Goal: Use online tool/utility: Utilize a website feature to perform a specific function

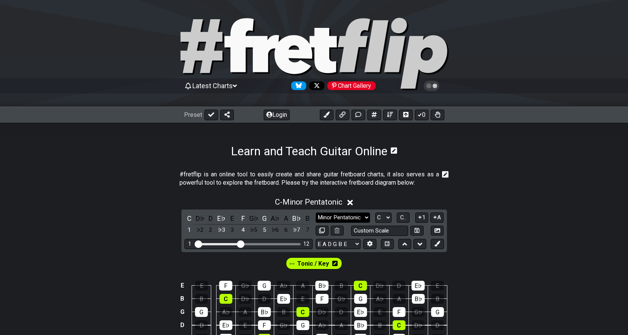
click at [343, 219] on select "Minor Pentatonic Click to edit Minor Pentatonic Major Pentatonic Minor Blues Ma…" at bounding box center [343, 218] width 54 height 10
select select "Major"
click at [316, 213] on select "Minor Pentatonic Click to edit Minor Pentatonic Major Pentatonic Minor Blues Ma…" at bounding box center [343, 218] width 54 height 10
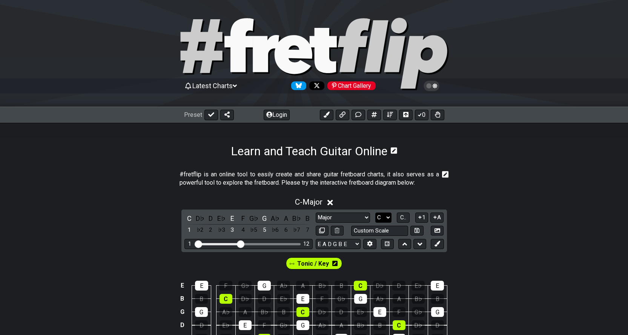
click at [388, 219] on select "A♭ A A♯ B♭ B C C♯ D♭ D D♯ E♭ E F F♯ G♭ G G♯" at bounding box center [383, 218] width 16 height 10
click at [375, 213] on select "A♭ A A♯ B♭ B C C♯ D♭ D D♯ E♭ E F F♯ G♭ G G♯" at bounding box center [383, 218] width 16 height 10
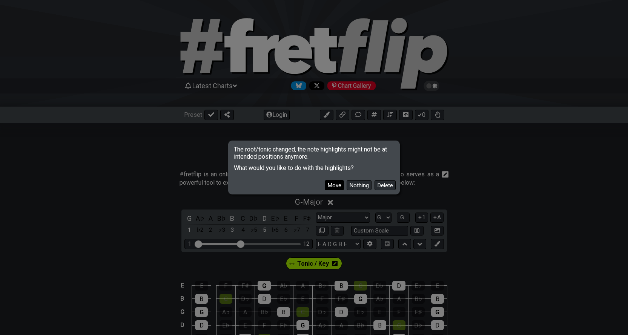
click at [334, 186] on button "Move" at bounding box center [334, 185] width 19 height 10
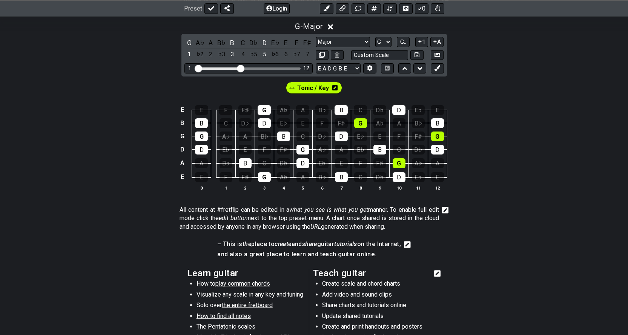
scroll to position [176, 0]
click at [387, 37] on select "A♭ A A♯ B♭ B C C♯ D♭ D D♯ E♭ E F F♯ G♭ G G♯" at bounding box center [383, 42] width 16 height 10
click at [375, 37] on select "A♭ A A♯ B♭ B C C♯ D♭ D D♯ E♭ E F F♯ G♭ G G♯" at bounding box center [383, 42] width 16 height 10
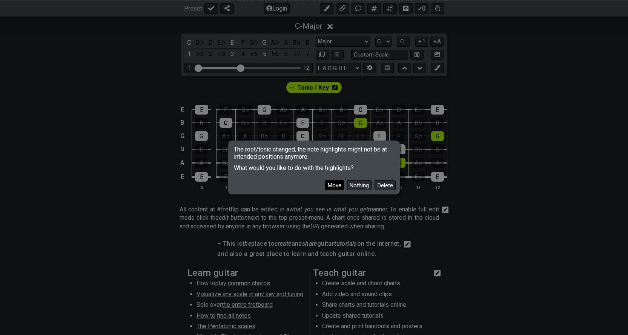
click at [339, 184] on button "Move" at bounding box center [334, 185] width 19 height 10
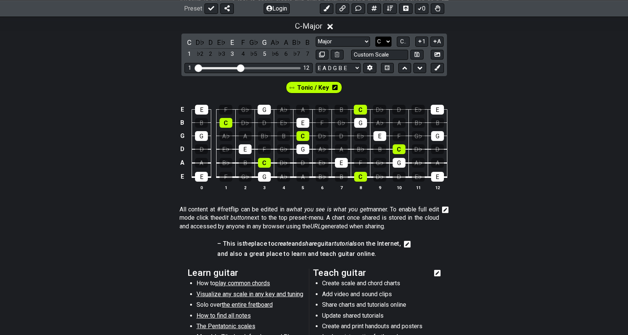
click at [385, 39] on select "A♭ A A♯ B♭ B C C♯ D♭ D D♯ E♭ E F F♯ G♭ G G♯" at bounding box center [383, 42] width 16 height 10
select select "D"
click at [375, 37] on select "A♭ A A♯ B♭ B C C♯ D♭ D D♯ E♭ E F F♯ G♭ G G♯" at bounding box center [383, 42] width 16 height 10
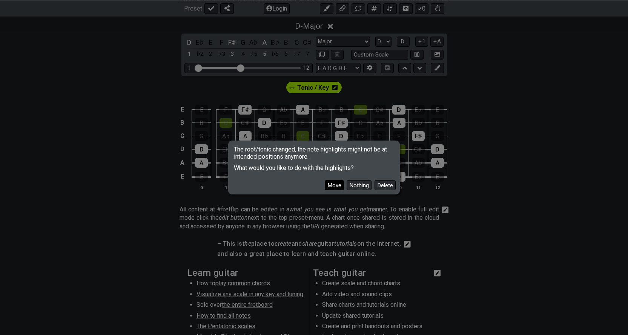
click at [327, 187] on button "Move" at bounding box center [334, 185] width 19 height 10
